Goal: Task Accomplishment & Management: Manage account settings

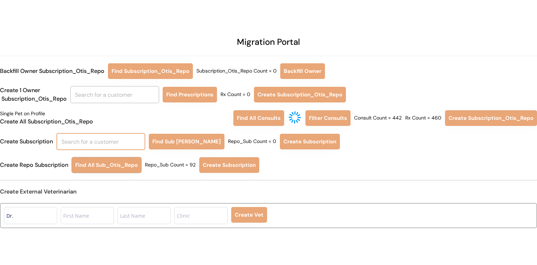
click at [137, 137] on input "text" at bounding box center [101, 141] width 89 height 17
type input "ka"
type input "katie McLaren"
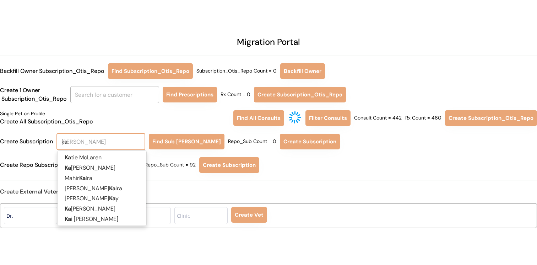
type input "kat"
type input "katly"
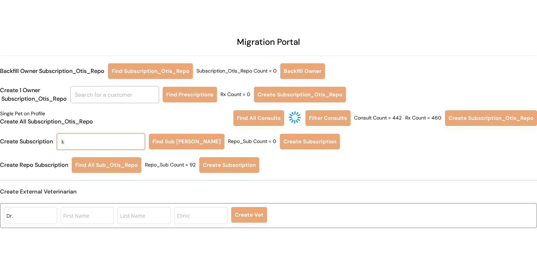
type input "ka"
type input "katie McLaren"
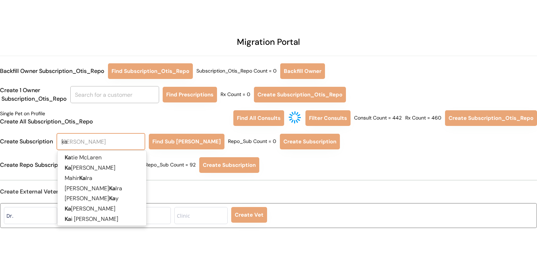
type input "kai"
type input "kait"
type input "kaitlin Sheppard"
type input "kaitl"
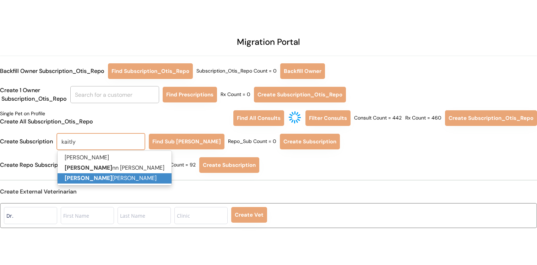
click at [127, 179] on p "Kaitly nn Hyde" at bounding box center [115, 178] width 114 height 10
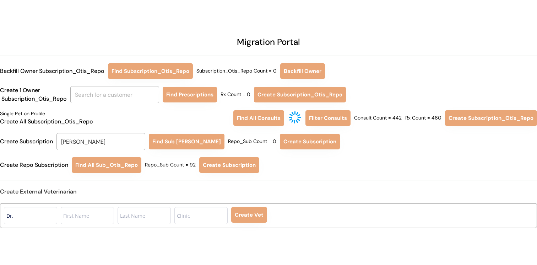
type input "[PERSON_NAME]"
click at [183, 132] on div "Migration Portal Backfill Owner Subscription_Otis_Repo Find Subscription_Otis_R…" at bounding box center [268, 136] width 537 height 273
click at [183, 139] on button "Find Sub Otis Repo" at bounding box center [187, 142] width 76 height 16
click at [286, 145] on button "Create Subscription" at bounding box center [308, 142] width 60 height 16
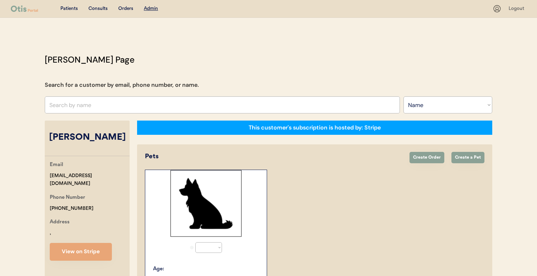
select select ""Name""
select select "true"
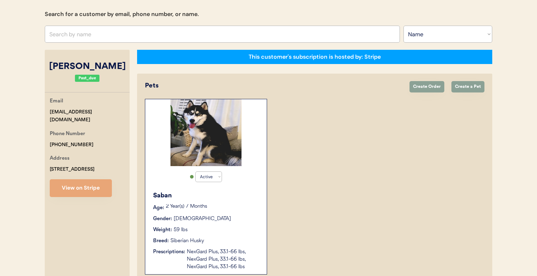
scroll to position [3, 0]
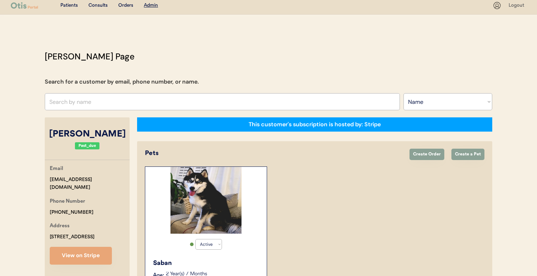
click at [148, 101] on input "text" at bounding box center [222, 101] width 355 height 17
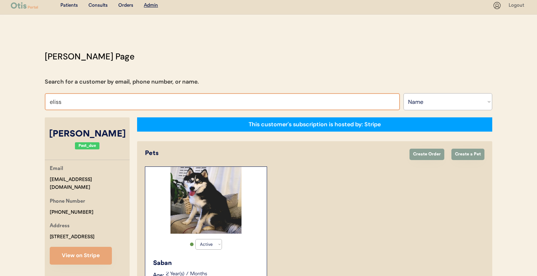
click at [148, 100] on input "eliss" at bounding box center [222, 101] width 355 height 17
type input "el"
type input "[PERSON_NAME]"
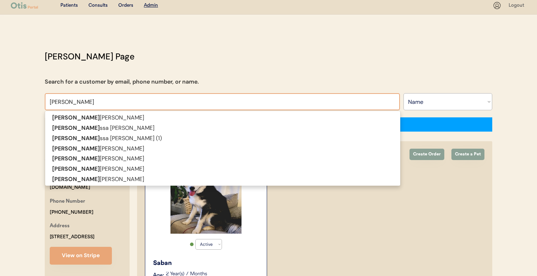
type input "elis"
type input "[PERSON_NAME]"
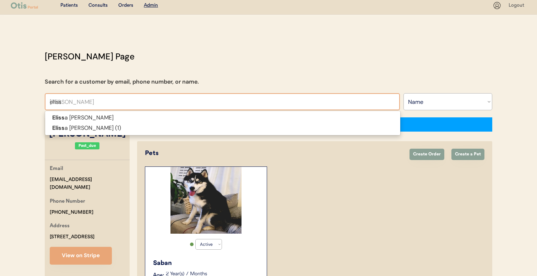
type input "[PERSON_NAME]"
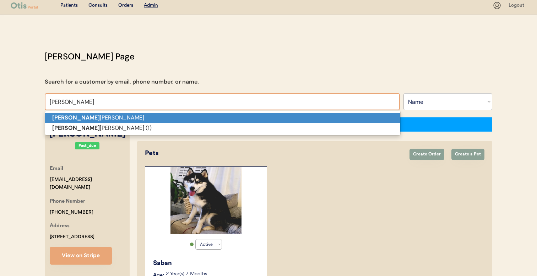
click at [143, 118] on p "[PERSON_NAME]" at bounding box center [222, 118] width 355 height 10
type input "[PERSON_NAME]"
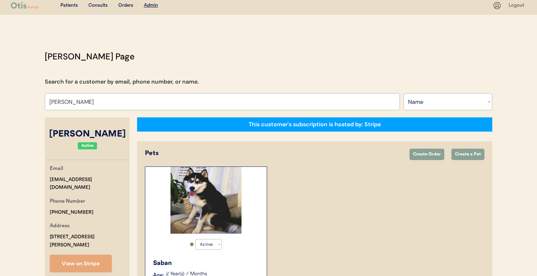
select select "true"
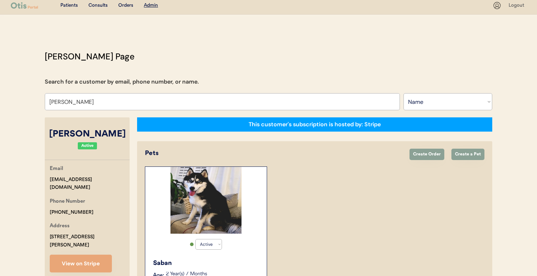
select select "true"
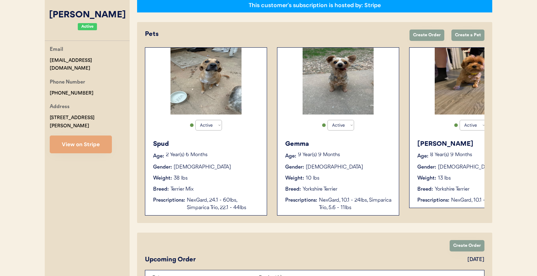
scroll to position [123, 0]
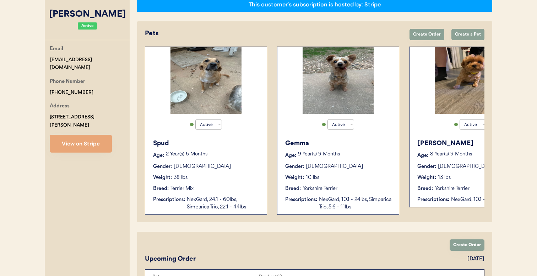
type input "Elissa Dabbs"
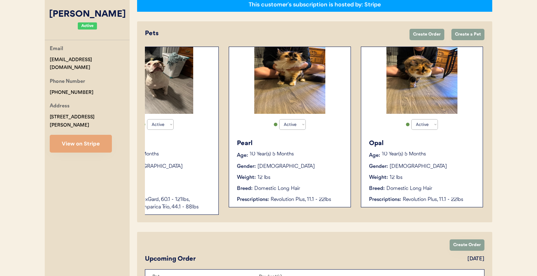
select select "true"
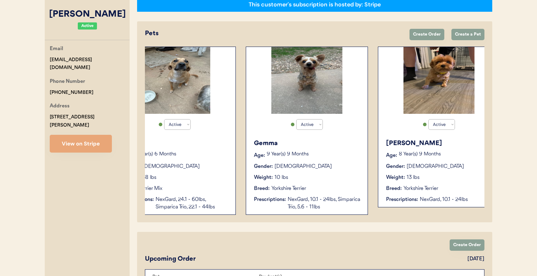
scroll to position [0, 0]
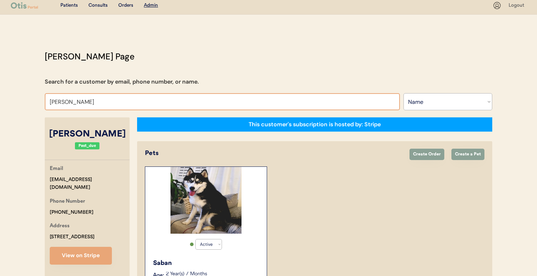
scroll to position [123, 0]
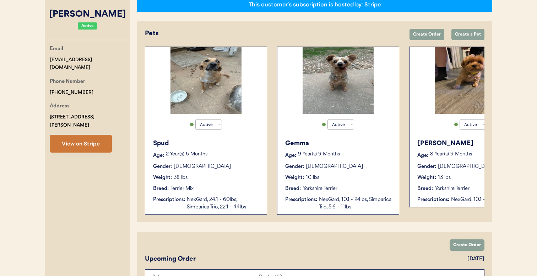
click at [100, 143] on button "View on Stripe" at bounding box center [81, 144] width 62 height 18
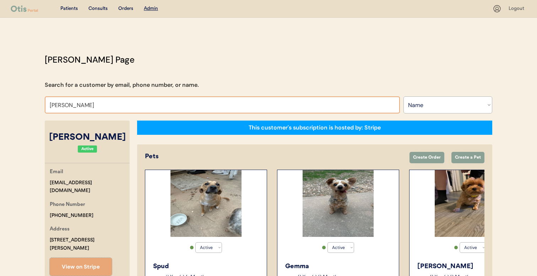
click at [187, 102] on input "Elissa Dabbs" at bounding box center [222, 104] width 355 height 17
type input "A"
type input "HANNAH"
type input "HANNAH Whitaker"
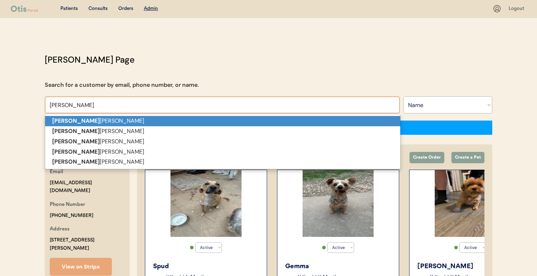
type input "HANNAH"
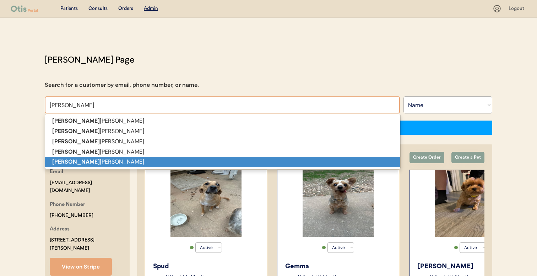
click at [174, 159] on p "Hannah williams" at bounding box center [222, 162] width 355 height 10
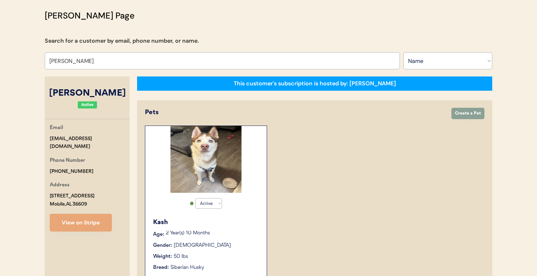
scroll to position [45, 0]
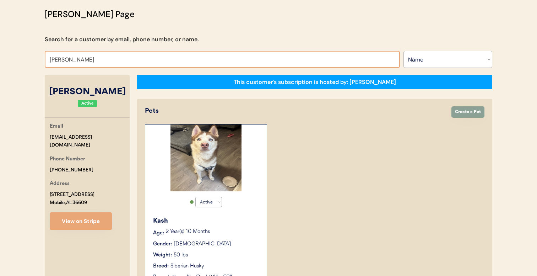
type input "Hannah wiTT"
type input "Hannah wiTTer"
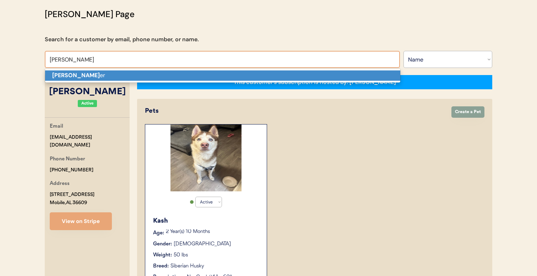
click at [198, 72] on p "Hannah Witt er" at bounding box center [222, 75] width 355 height 10
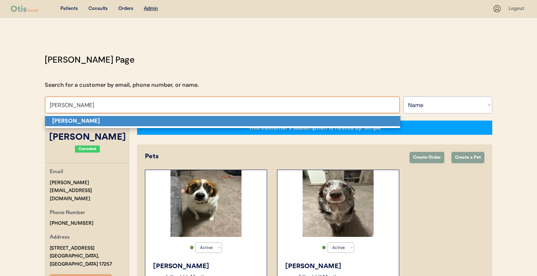
click at [198, 123] on p "Matt Hunter" at bounding box center [222, 121] width 355 height 10
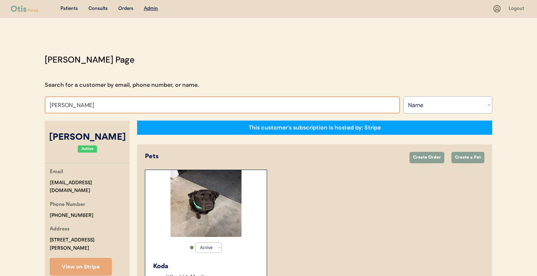
click at [203, 106] on input "Matt Hunter" at bounding box center [222, 104] width 355 height 17
type input "KATLYN"
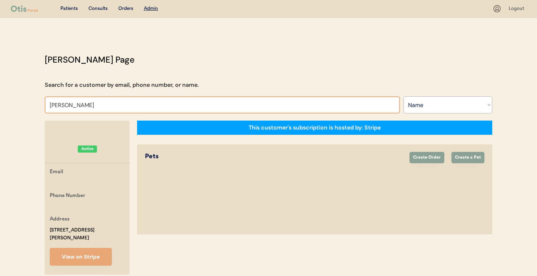
type input "GREGO"
type input "GREGORy Lee"
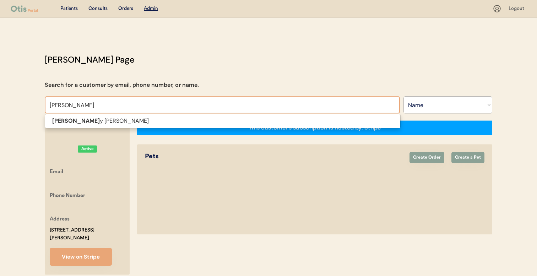
type input "GREGOR"
click at [181, 133] on div "This customer's subscription is hosted by: Stripe" at bounding box center [314, 128] width 355 height 14
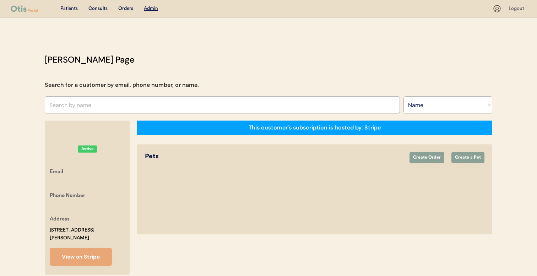
click at [183, 104] on input "text" at bounding box center [222, 104] width 355 height 17
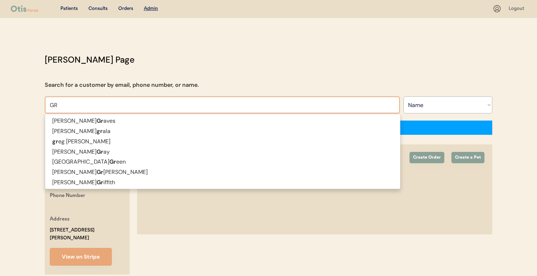
type input "GRE"
type input "GREg puccio"
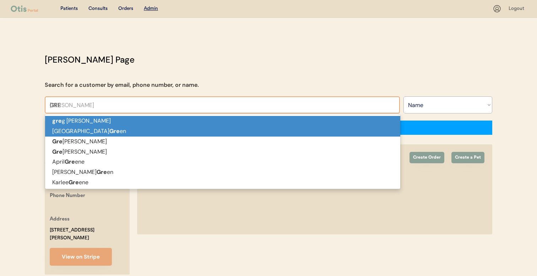
type input "GREG"
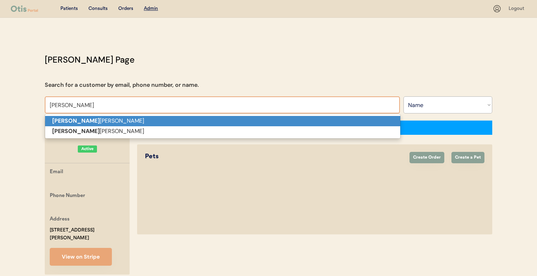
type input "GREG puccio"
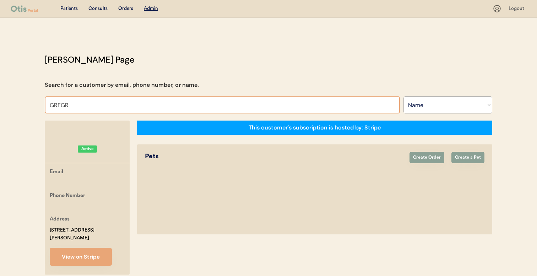
type input "GREG"
type input "GREG puccio"
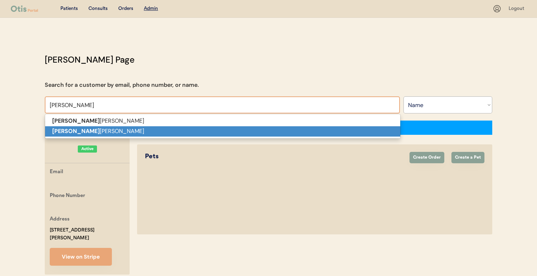
click at [166, 132] on p "Greg ory Lee" at bounding box center [222, 131] width 355 height 10
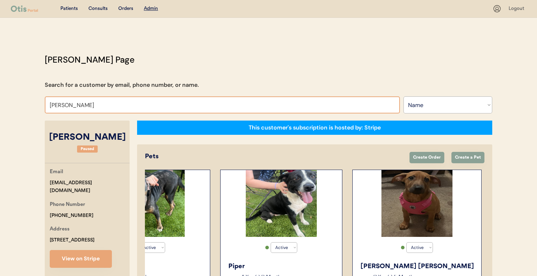
click at [189, 108] on input "Gregory Lee" at bounding box center [222, 104] width 355 height 17
type input "KAT"
type input "KATie McLaren"
type input "KA"
type input "KAtie McLaren"
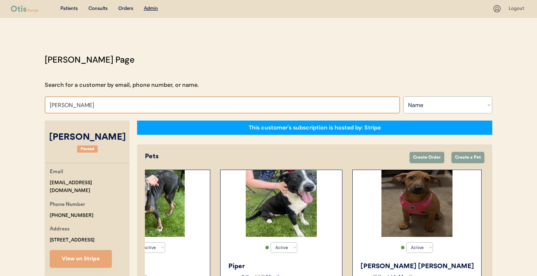
type input "KAIT"
type input "KAITlin Sheppard"
type input "KAITL"
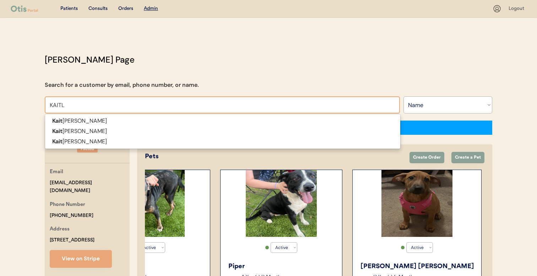
type input "KAITLin Sheppard"
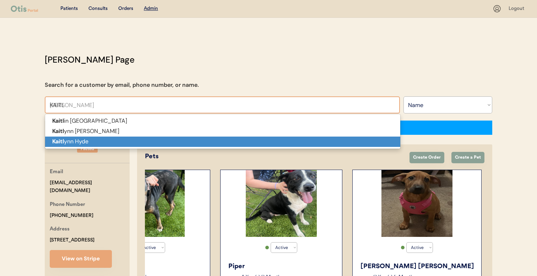
click at [178, 136] on p "Kaitl ynn Hyde" at bounding box center [222, 141] width 355 height 10
type input "Kaitlynn Hyde"
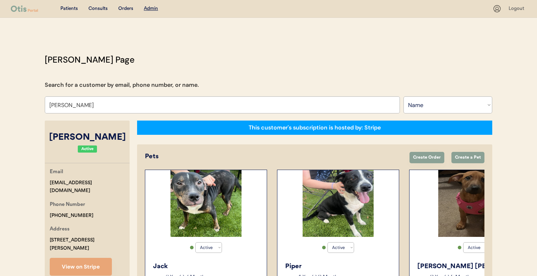
select select "false"
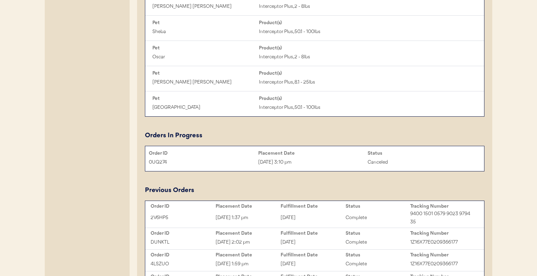
scroll to position [507, 0]
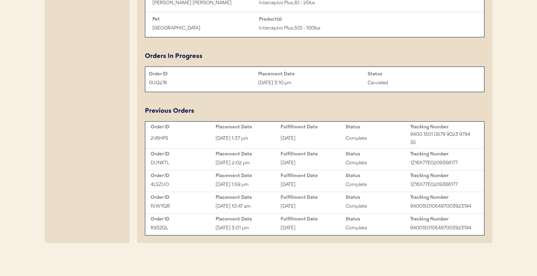
type input "Kaitlynn Hyde"
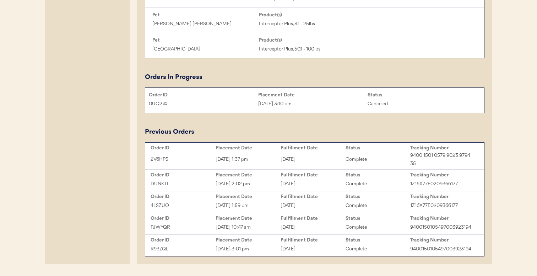
scroll to position [487, 0]
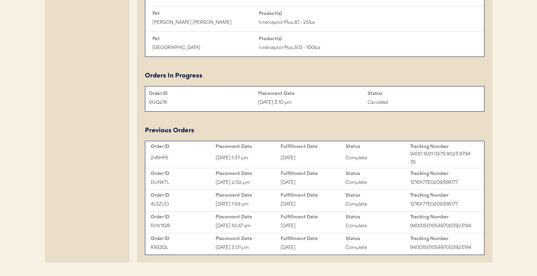
click at [259, 154] on div "Aug 22, 2025 1:37 pm" at bounding box center [248, 158] width 65 height 8
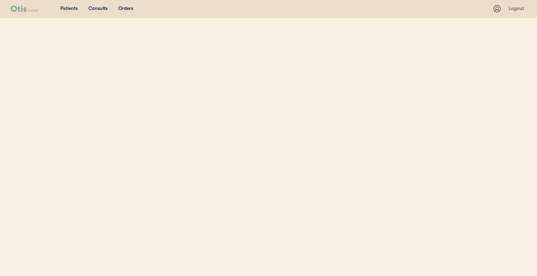
select select ""Name""
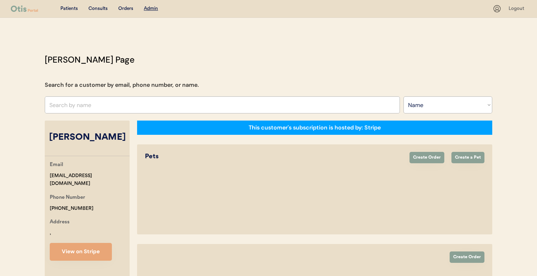
select select "true"
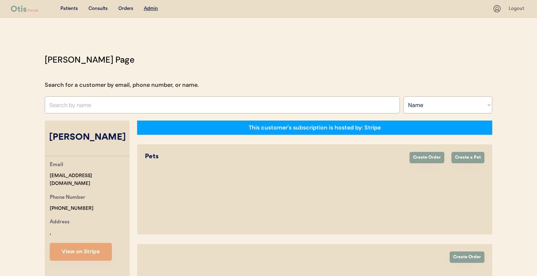
select select "false"
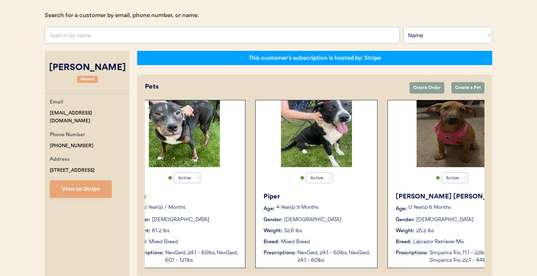
scroll to position [0, 57]
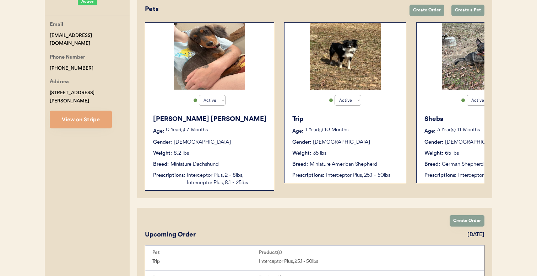
scroll to position [0, 0]
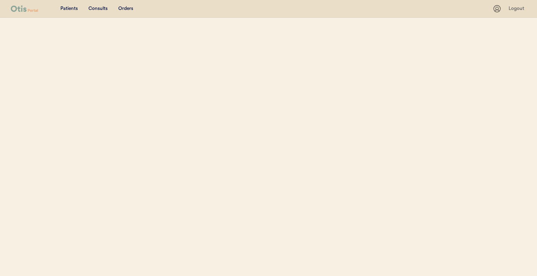
select select ""Name""
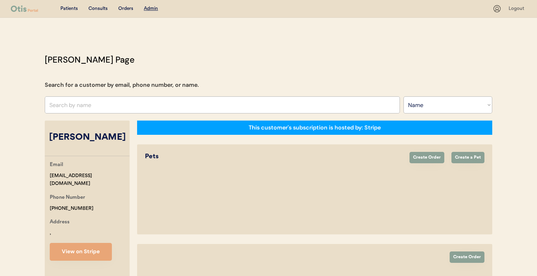
select select "true"
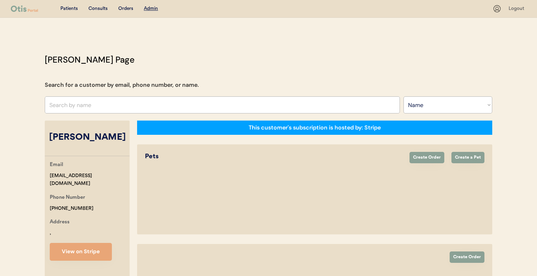
select select "false"
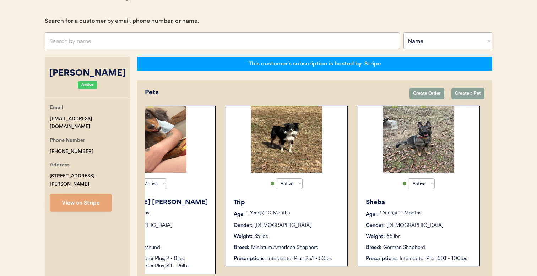
scroll to position [61, 0]
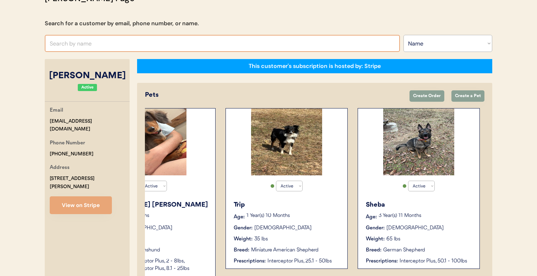
click at [204, 45] on input "text" at bounding box center [222, 43] width 355 height 17
type input "hope mc"
type input "hope mcCorkle"
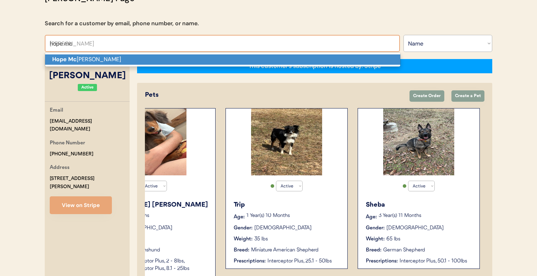
click at [196, 64] on p "Hope Mc Corkle" at bounding box center [222, 59] width 355 height 10
type input "Hope McCorkle"
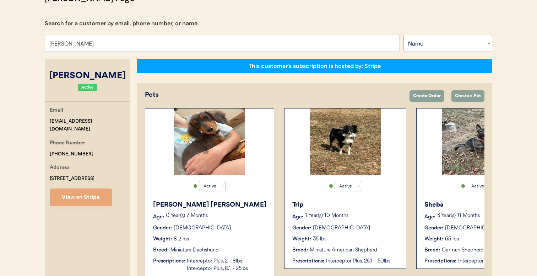
select select "true"
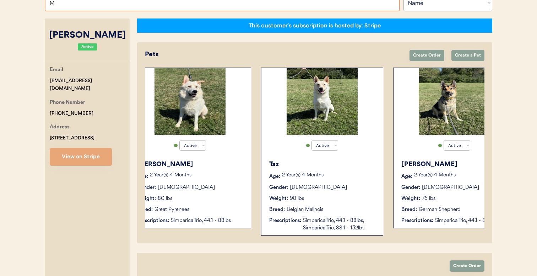
scroll to position [101, 0]
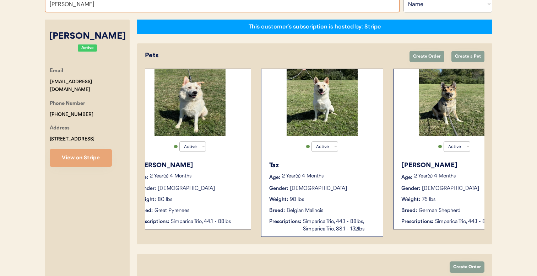
type input "MELISSA MC"
type input "MELISSA MCCarty"
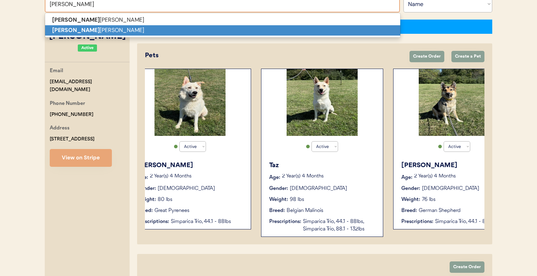
click at [198, 28] on p "Melissa Mc Neill" at bounding box center [222, 30] width 355 height 10
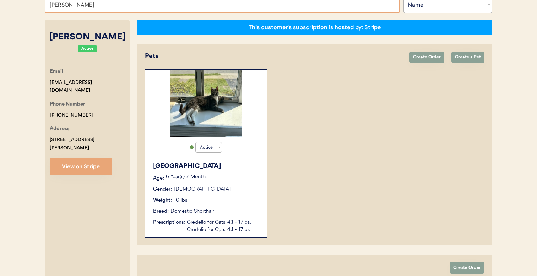
scroll to position [18, 0]
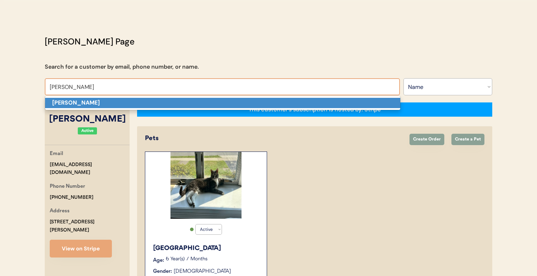
click at [120, 101] on p "[PERSON_NAME]" at bounding box center [222, 103] width 355 height 10
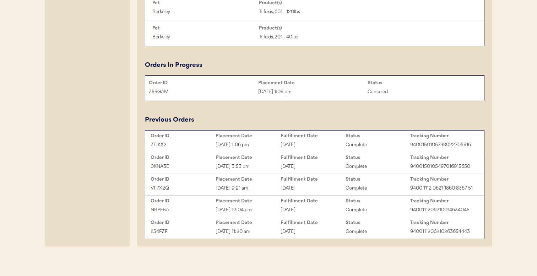
scroll to position [571, 0]
type input "[PERSON_NAME]"
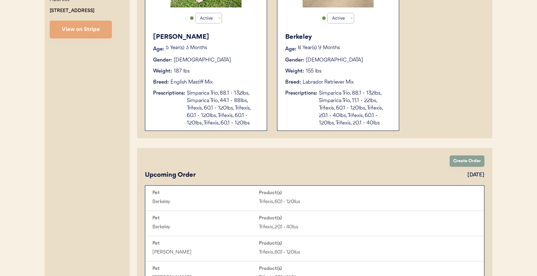
scroll to position [228, 0]
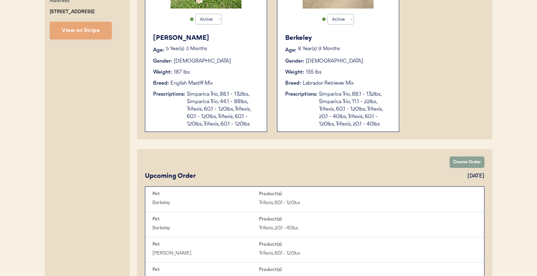
click at [340, 123] on div "Simparica Trio, 88.1 - 132lbs, Simparica Trio, 11.1 - 22lbs, Trifexis, 60.1 - 1…" at bounding box center [355, 109] width 73 height 37
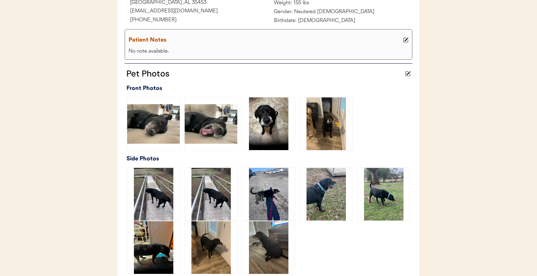
scroll to position [375, 0]
